Goal: Download file/media

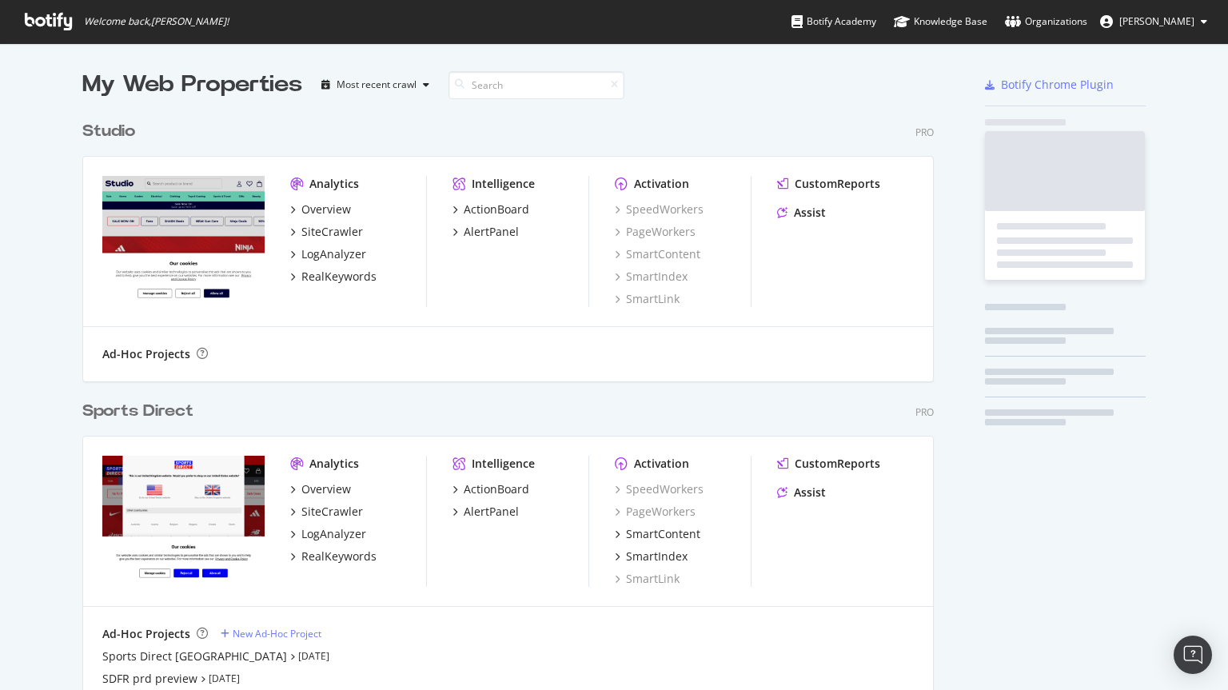
scroll to position [990, 852]
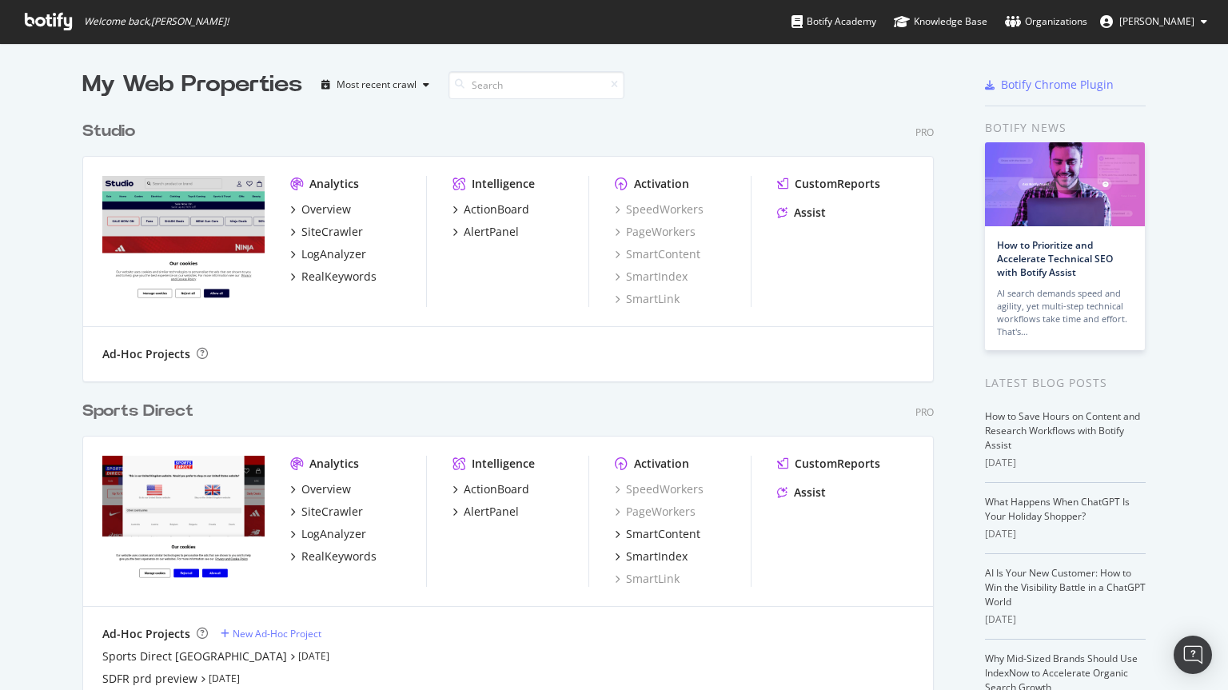
click at [108, 131] on div "Studio" at bounding box center [108, 131] width 53 height 23
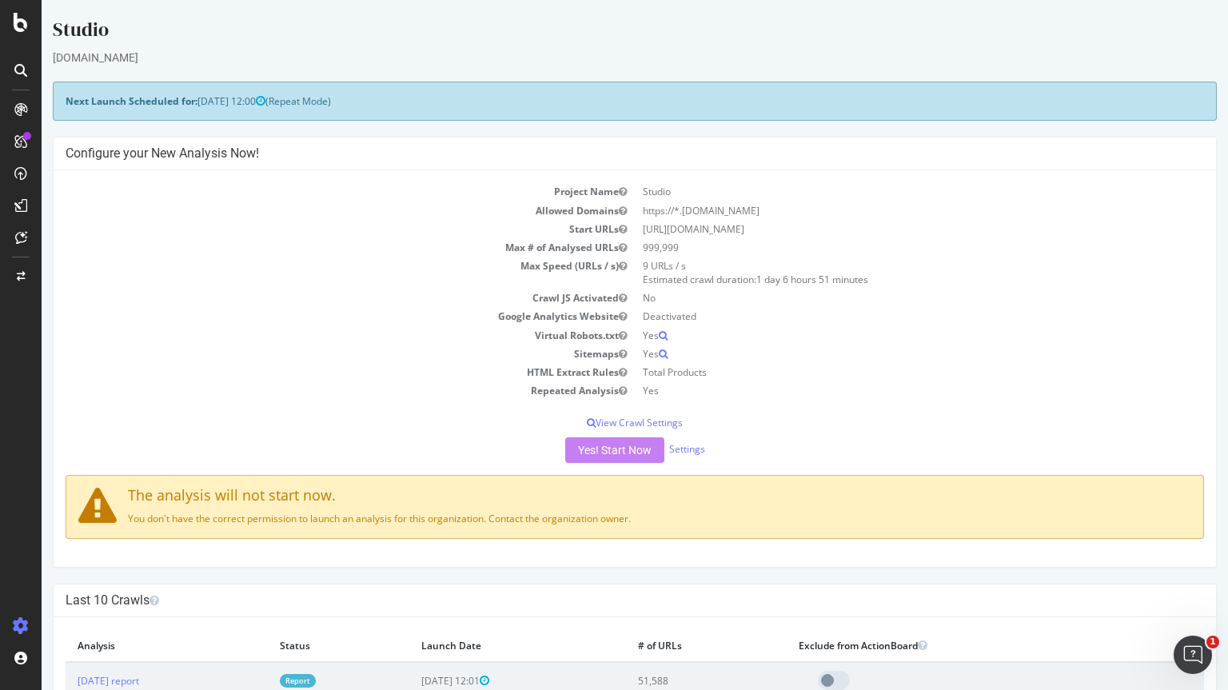
click at [12, 64] on div at bounding box center [21, 71] width 26 height 26
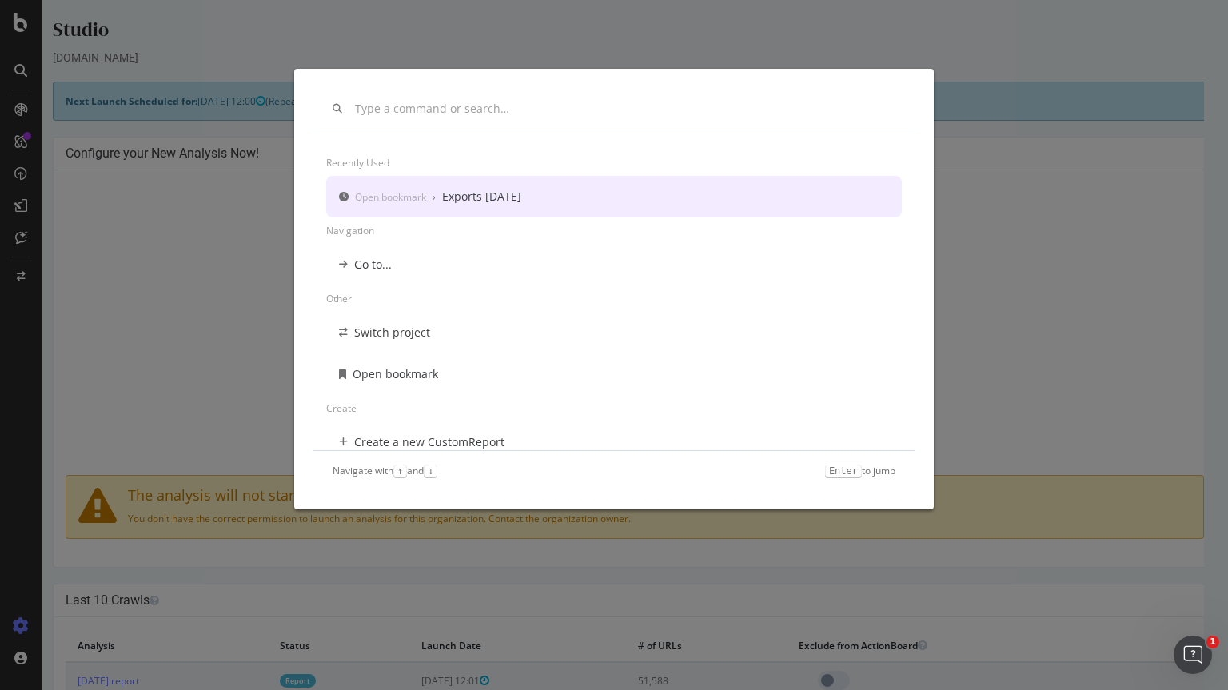
click at [518, 201] on div "Exports [DATE]" at bounding box center [481, 197] width 79 height 16
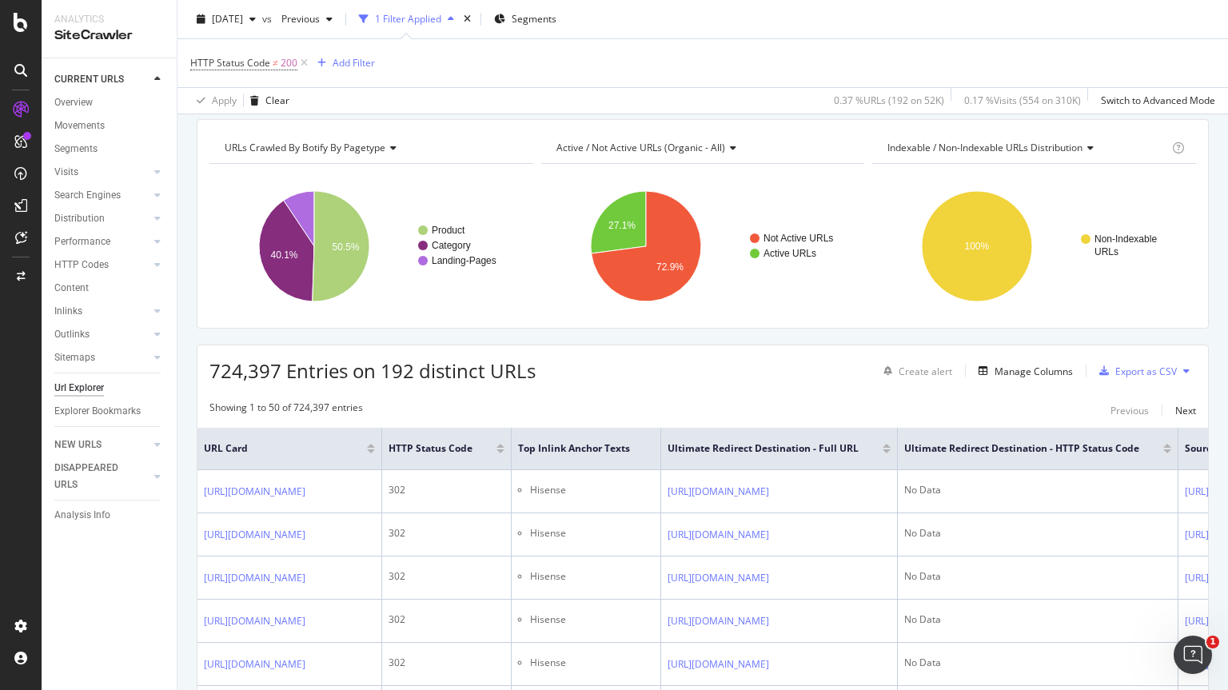
scroll to position [111, 0]
click at [1132, 359] on div "Export as CSV" at bounding box center [1135, 370] width 84 height 24
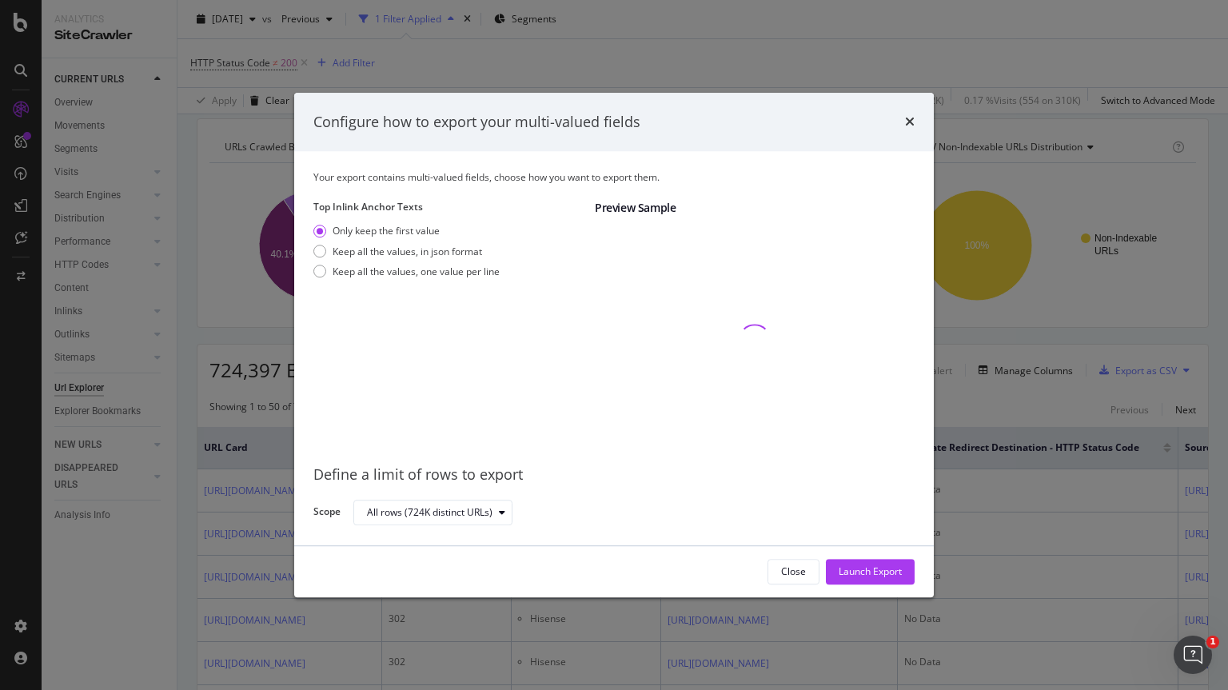
click at [408, 263] on div "Only keep the first value Keep all the values, in json format Keep all the valu…" at bounding box center [406, 255] width 186 height 60
click at [409, 272] on div "Keep all the values, one value per line" at bounding box center [416, 272] width 167 height 14
click at [888, 569] on div "Launch Export" at bounding box center [870, 572] width 63 height 14
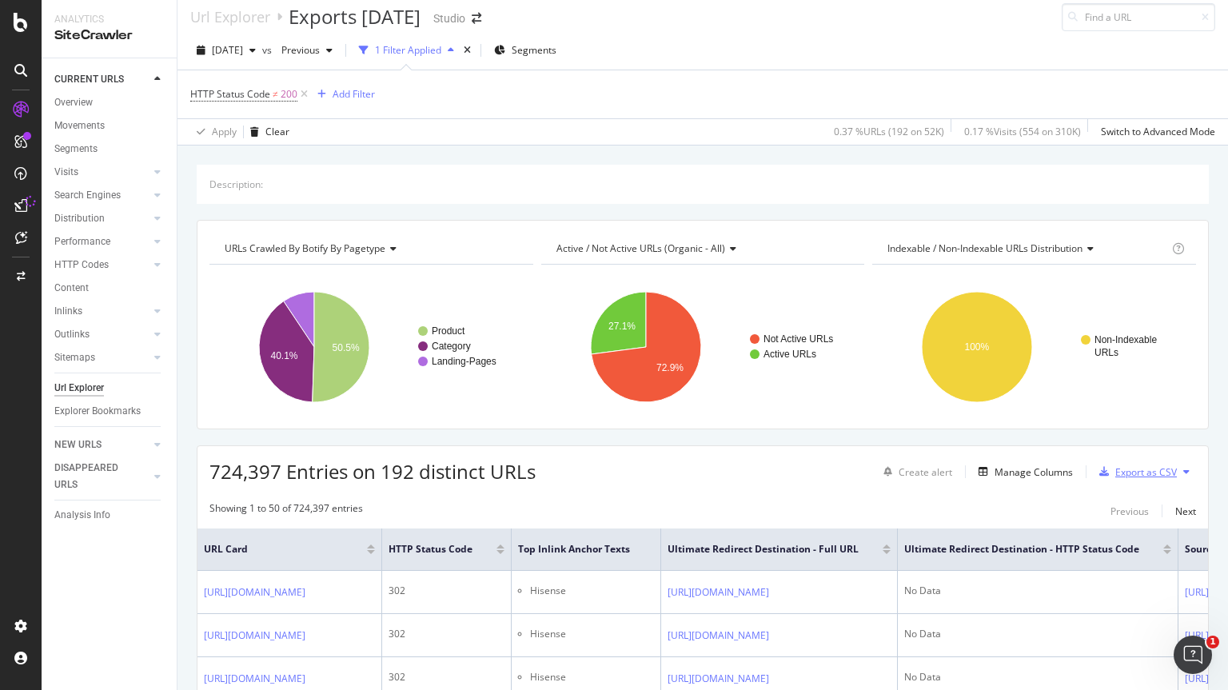
scroll to position [0, 0]
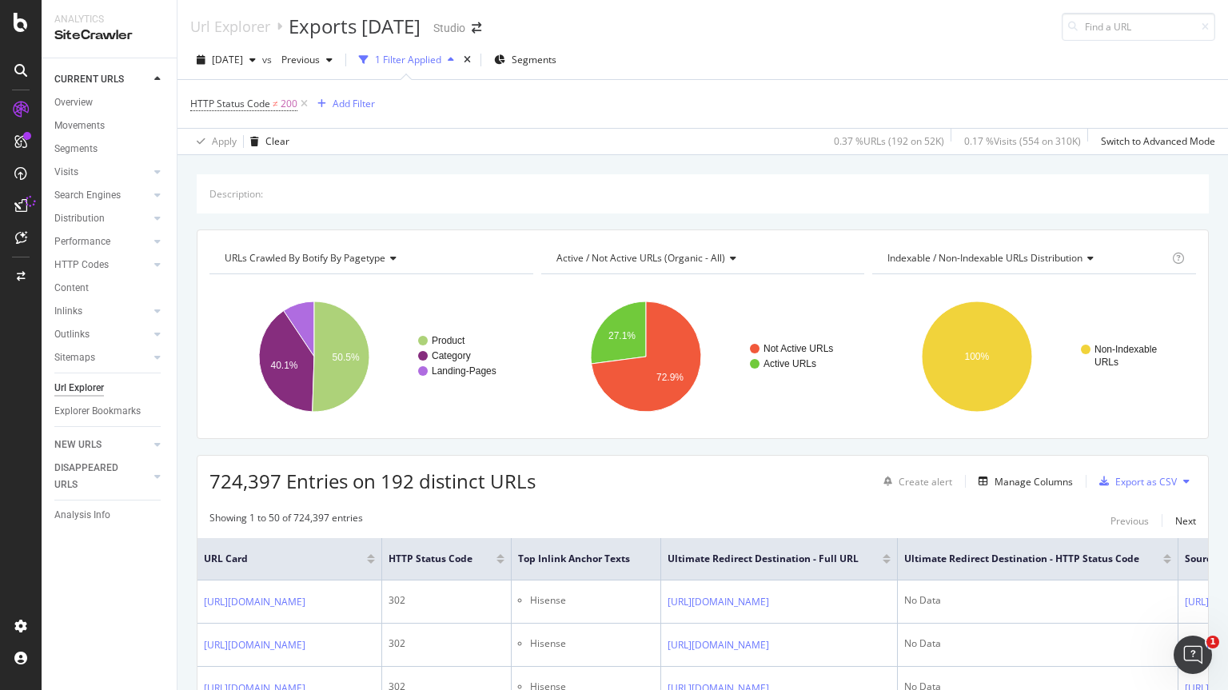
click at [515, 164] on div "Description: URLs Crawled By Botify By pagetype Chart (by Value) Table Expand E…" at bounding box center [702, 174] width 1050 height 38
click at [888, 49] on div "[DATE] vs Previous 1 Filter Applied Segments" at bounding box center [702, 63] width 1050 height 32
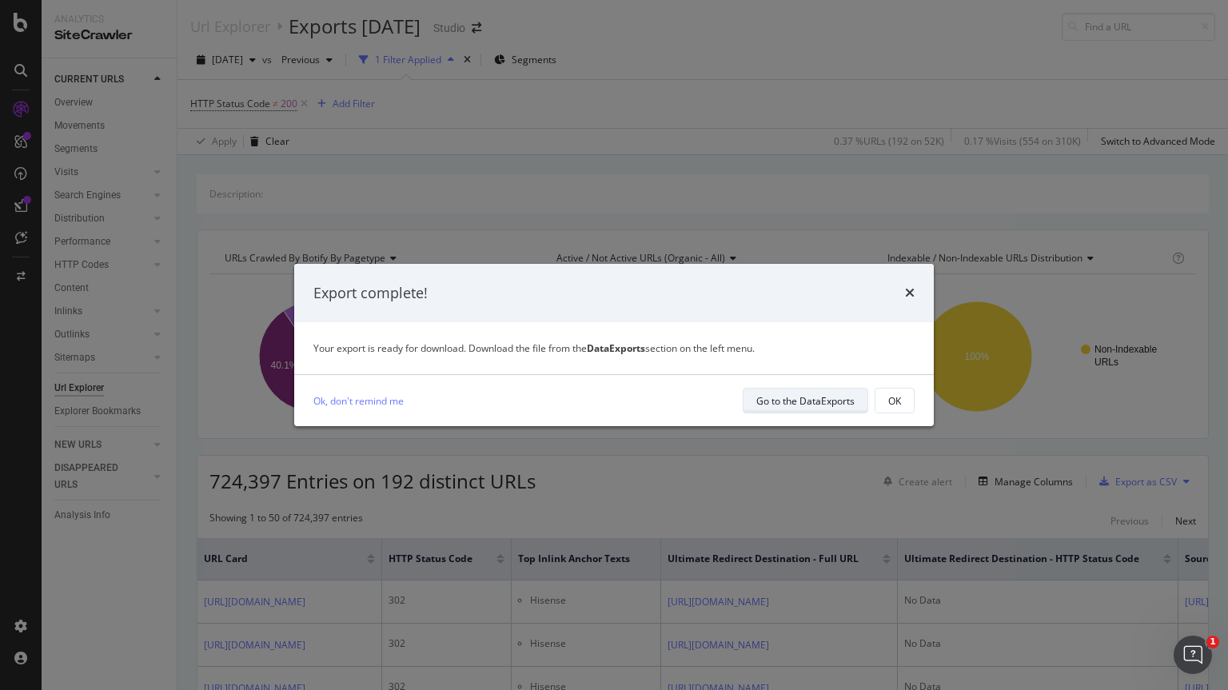
click at [779, 406] on div "Go to the DataExports" at bounding box center [805, 401] width 98 height 14
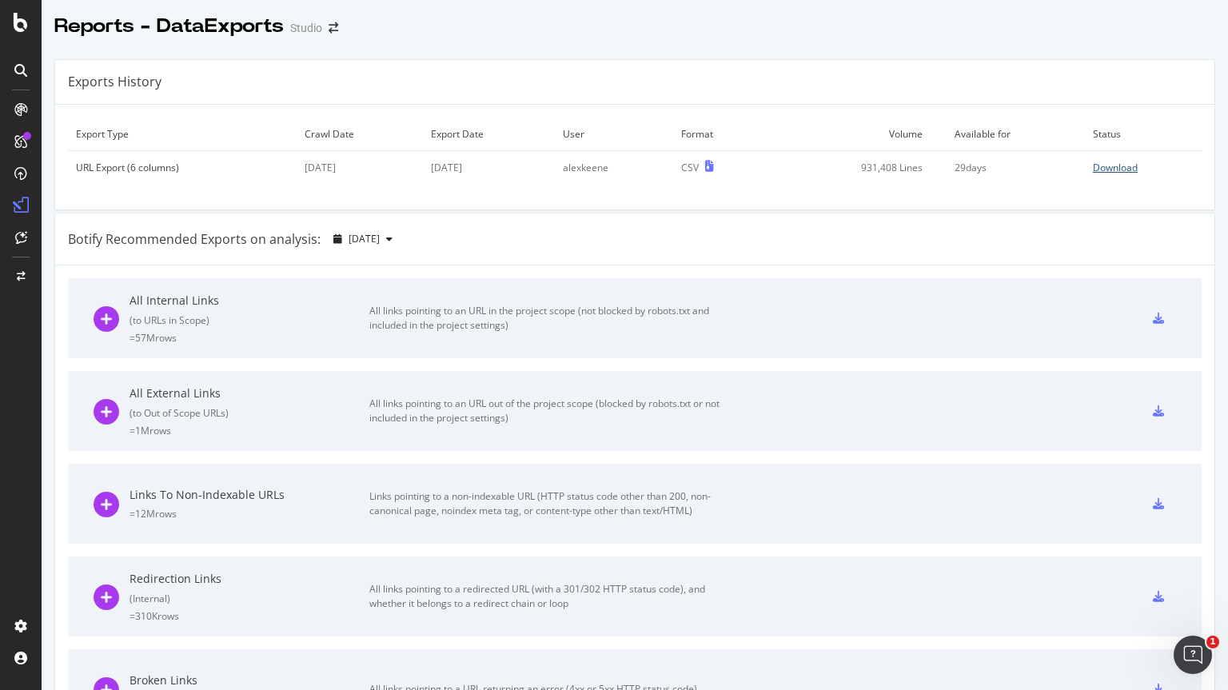
click at [1093, 171] on div "Download" at bounding box center [1115, 168] width 45 height 14
